Goal: Task Accomplishment & Management: Complete application form

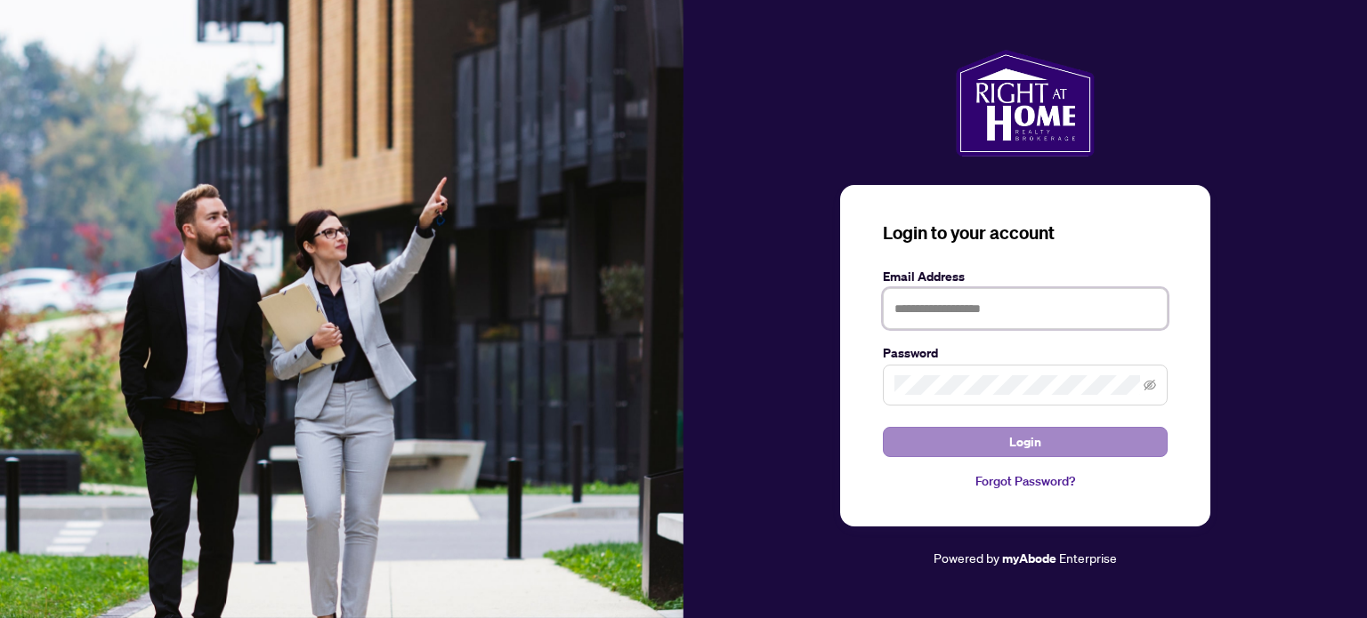
type input "**********"
click at [1011, 447] on span "Login" at bounding box center [1025, 442] width 32 height 28
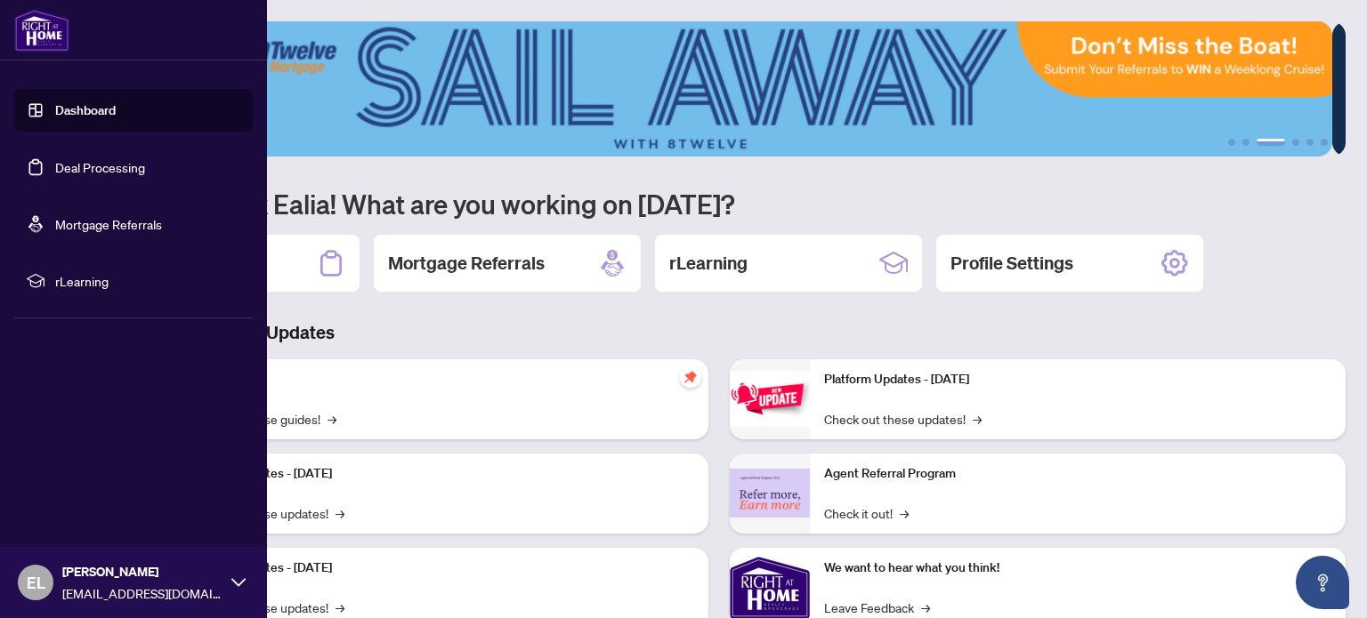
click at [60, 102] on link "Dashboard" at bounding box center [85, 110] width 61 height 16
click at [136, 173] on link "Deal Processing" at bounding box center [100, 167] width 90 height 16
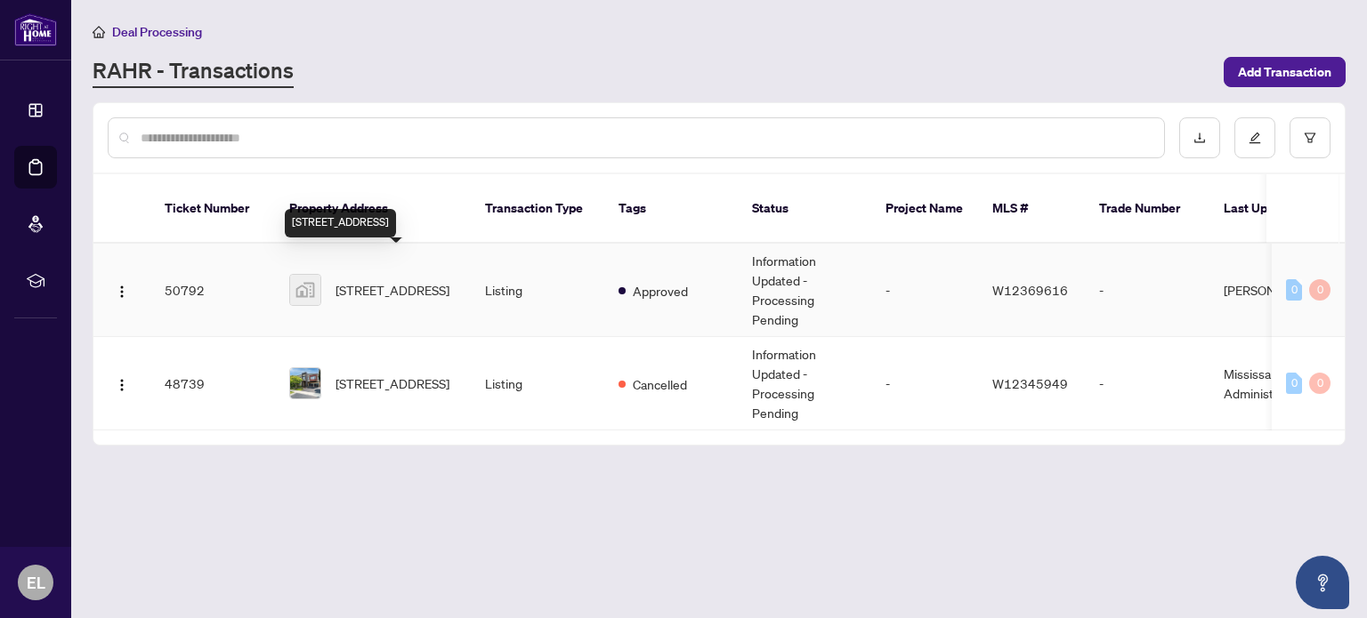
click at [407, 280] on span "[STREET_ADDRESS]" at bounding box center [392, 290] width 114 height 20
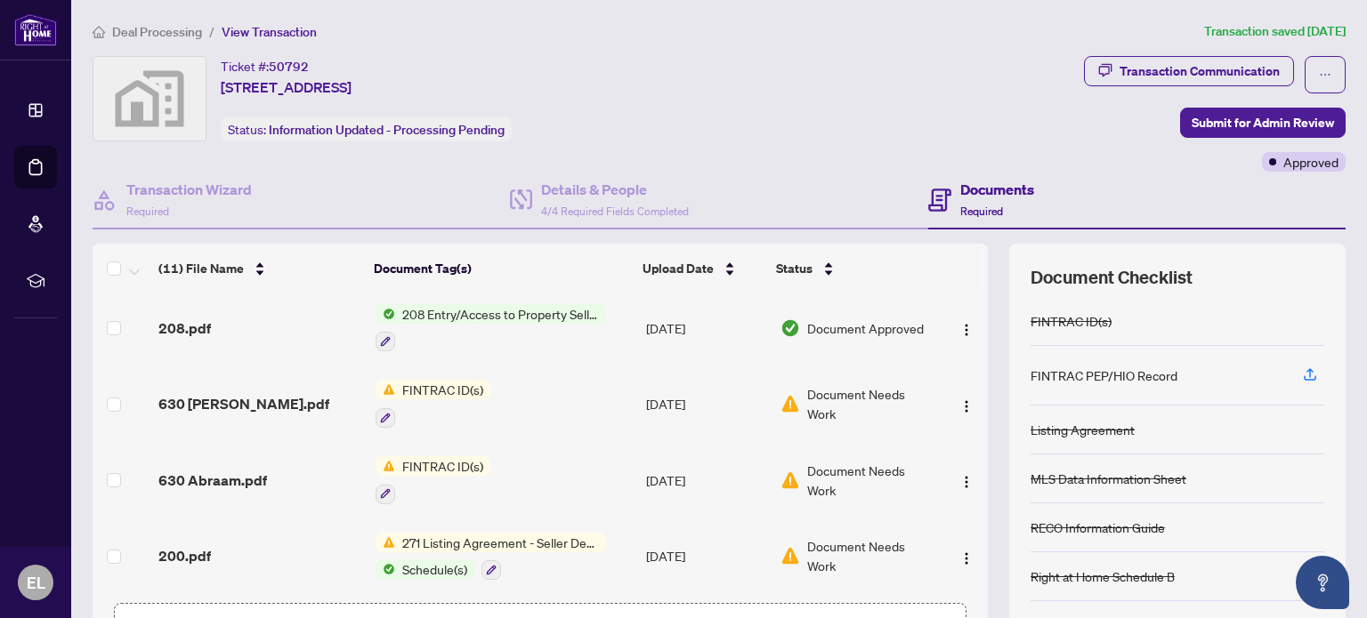
scroll to position [125, 0]
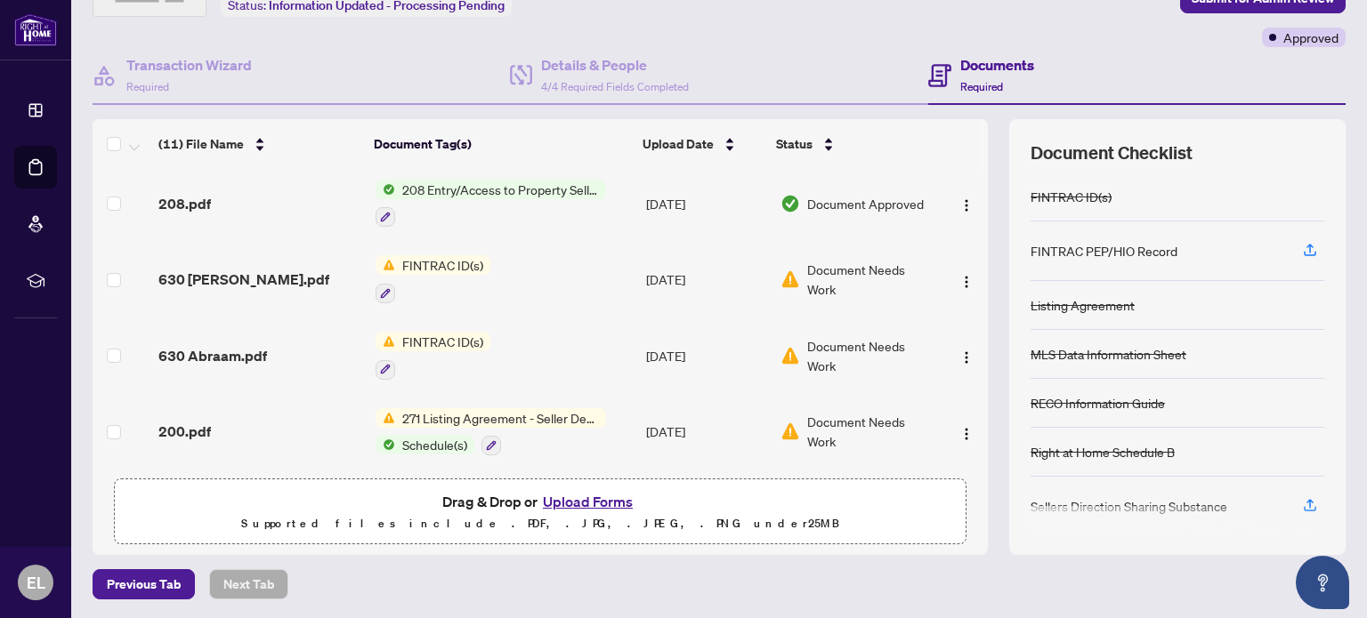
click at [598, 503] on button "Upload Forms" at bounding box center [587, 501] width 101 height 23
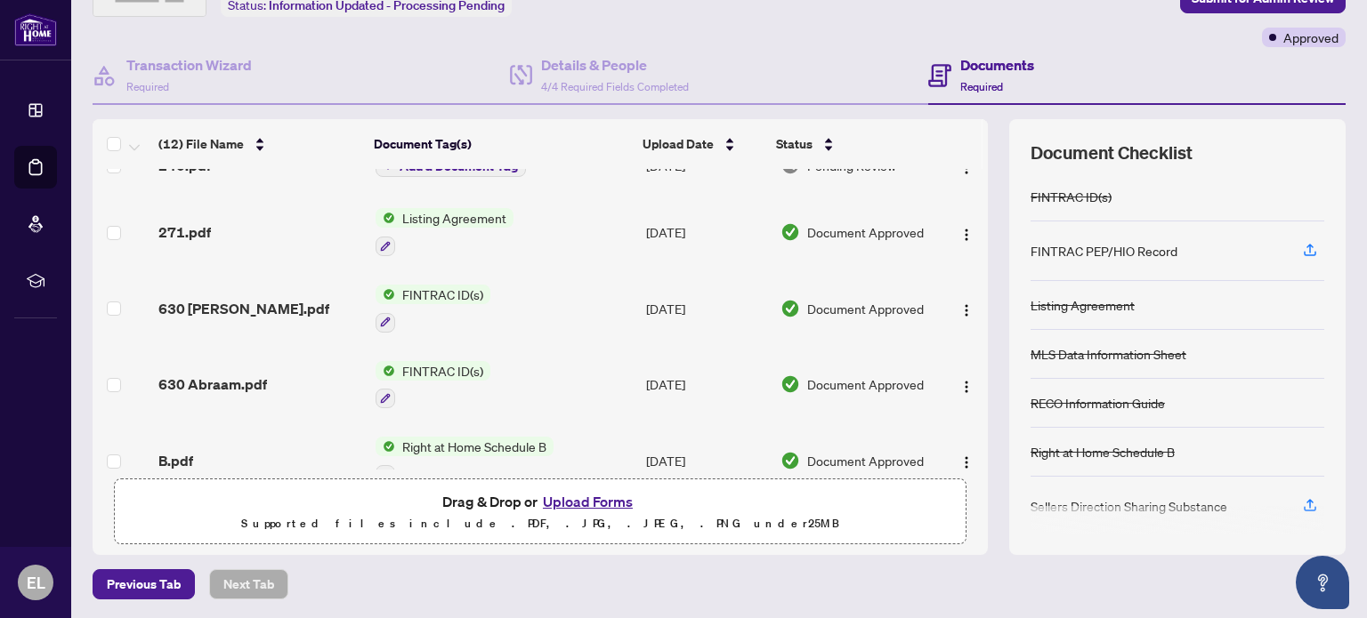
scroll to position [0, 0]
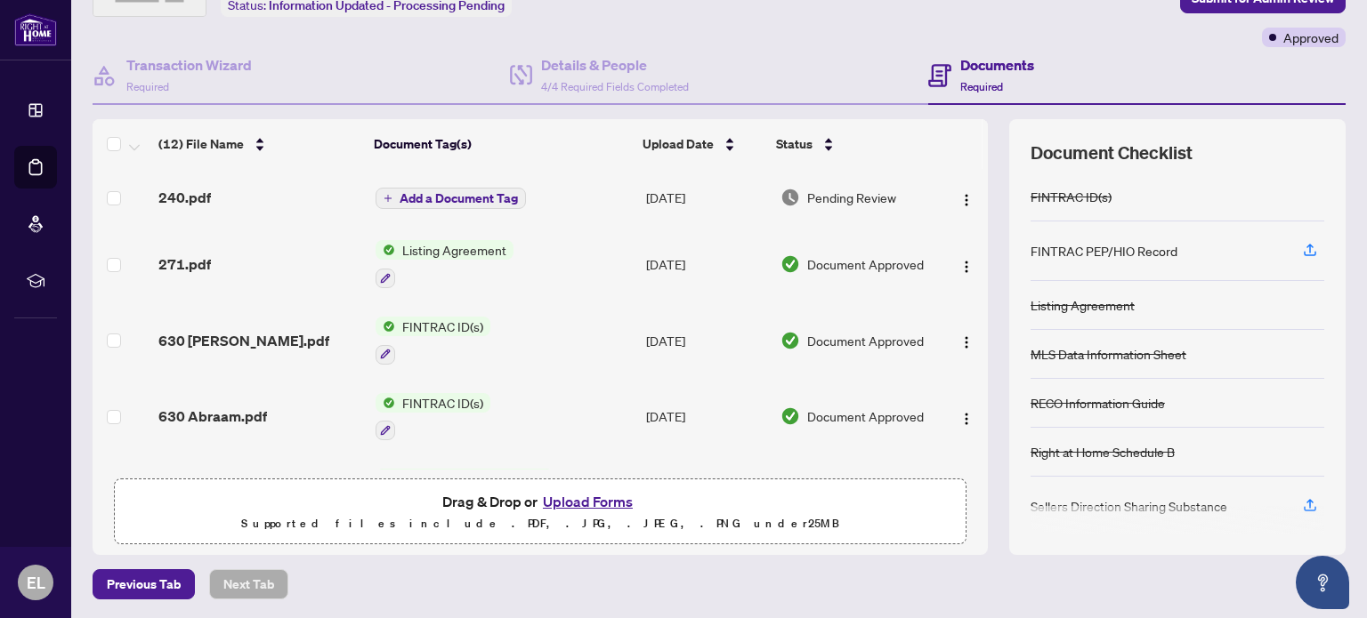
click at [450, 198] on span "Add a Document Tag" at bounding box center [458, 198] width 118 height 12
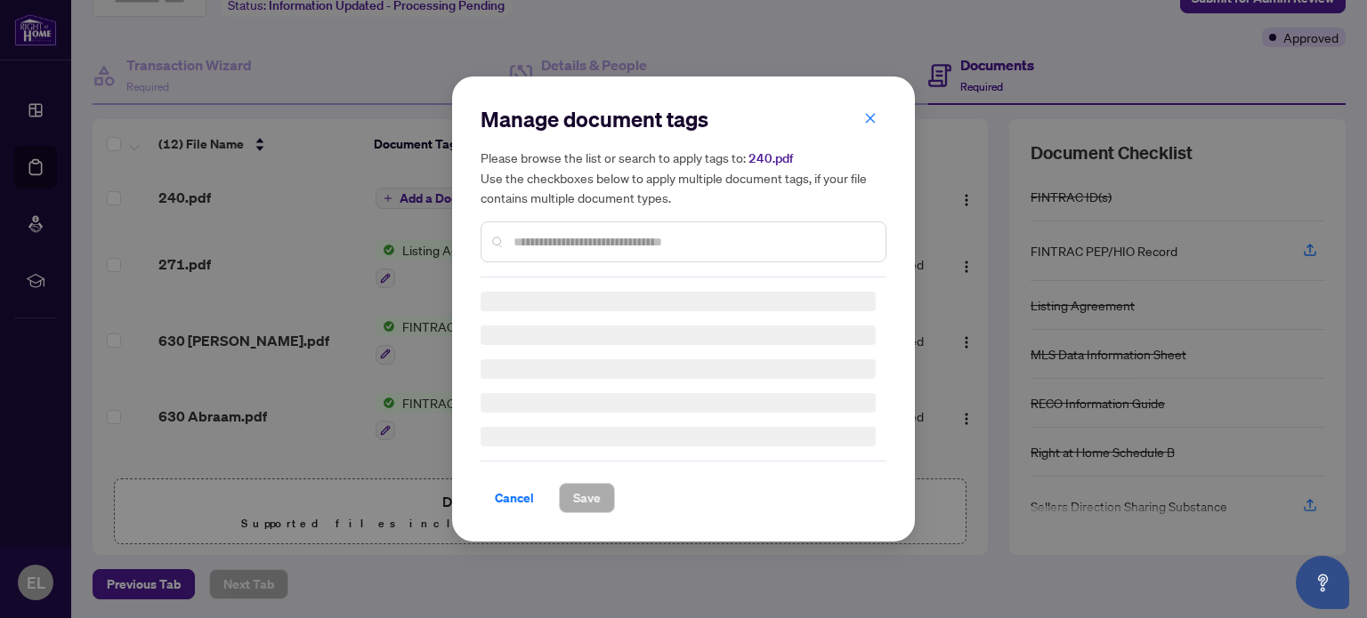
click at [547, 234] on input "text" at bounding box center [692, 242] width 358 height 20
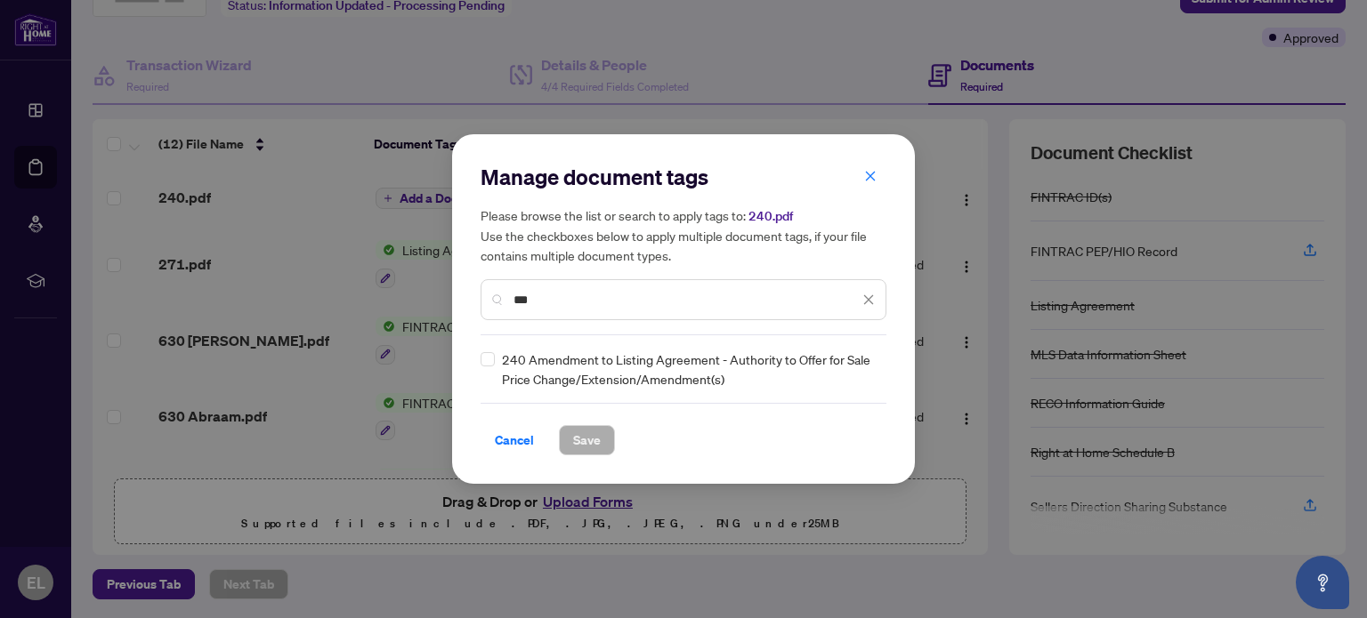
type input "***"
click at [576, 437] on span "Save" at bounding box center [587, 440] width 28 height 28
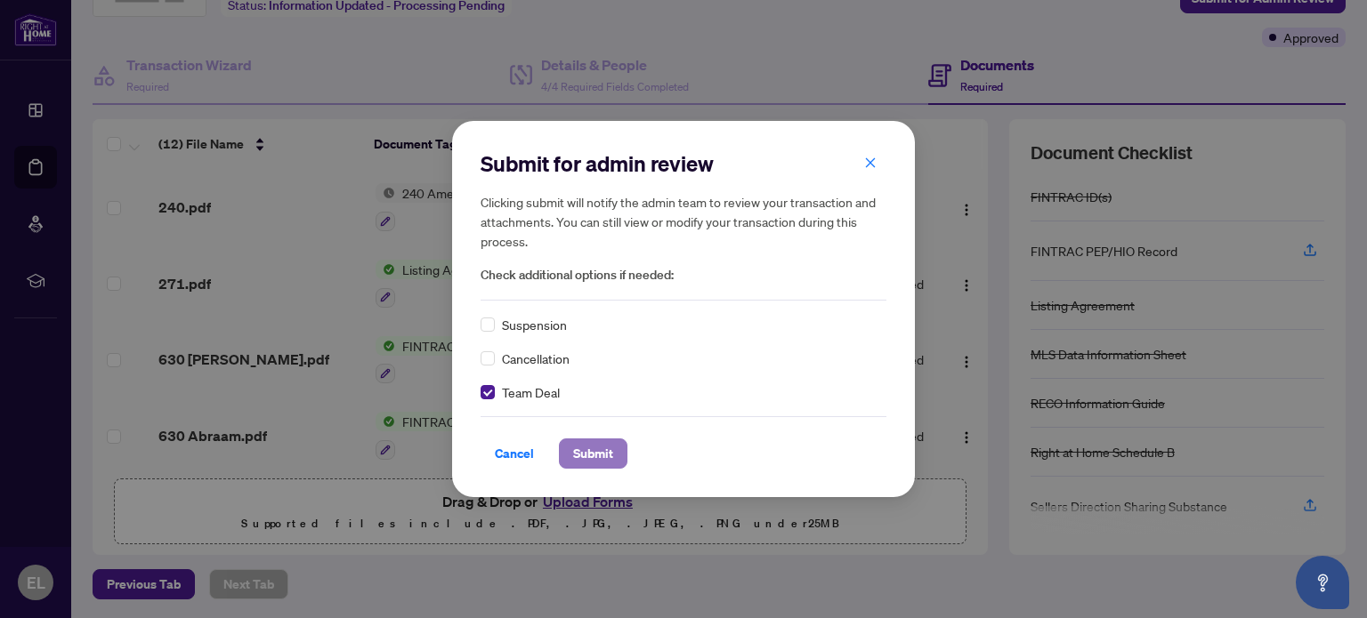
click at [573, 448] on span "Submit" at bounding box center [593, 454] width 40 height 28
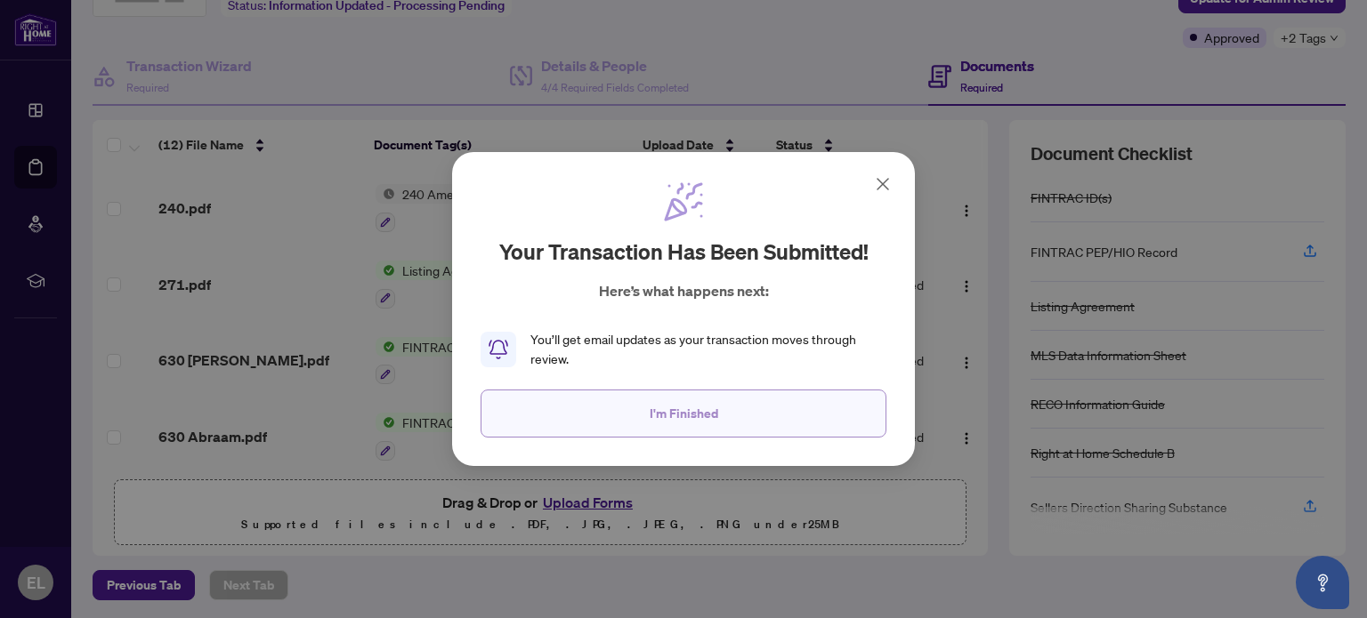
click at [702, 419] on span "I'm Finished" at bounding box center [683, 413] width 69 height 28
